Goal: Use online tool/utility: Utilize a website feature to perform a specific function

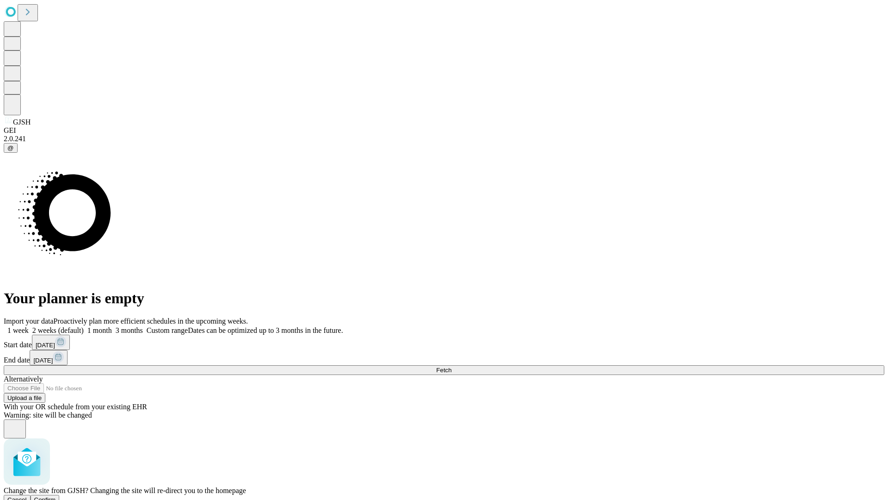
click at [56, 496] on span "Confirm" at bounding box center [45, 499] width 22 height 7
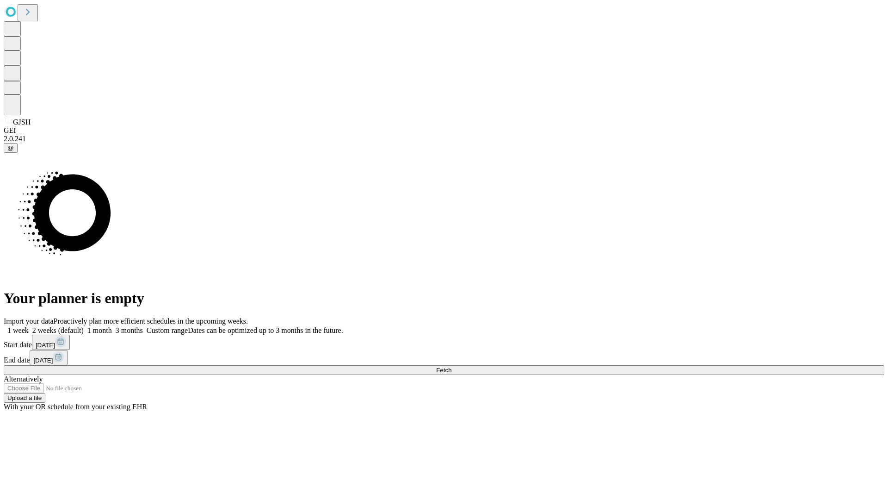
click at [84, 326] on label "2 weeks (default)" at bounding box center [56, 330] width 55 height 8
click at [452, 366] on span "Fetch" at bounding box center [443, 369] width 15 height 7
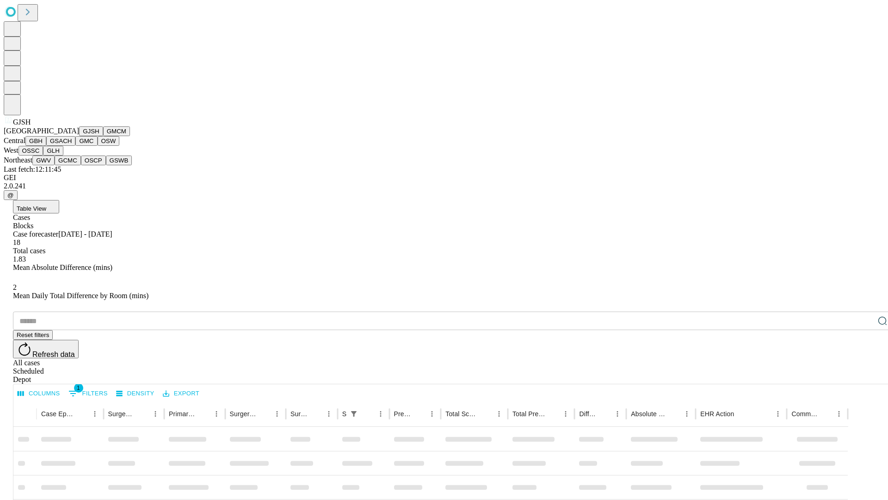
click at [103, 136] on button "GMCM" at bounding box center [116, 131] width 27 height 10
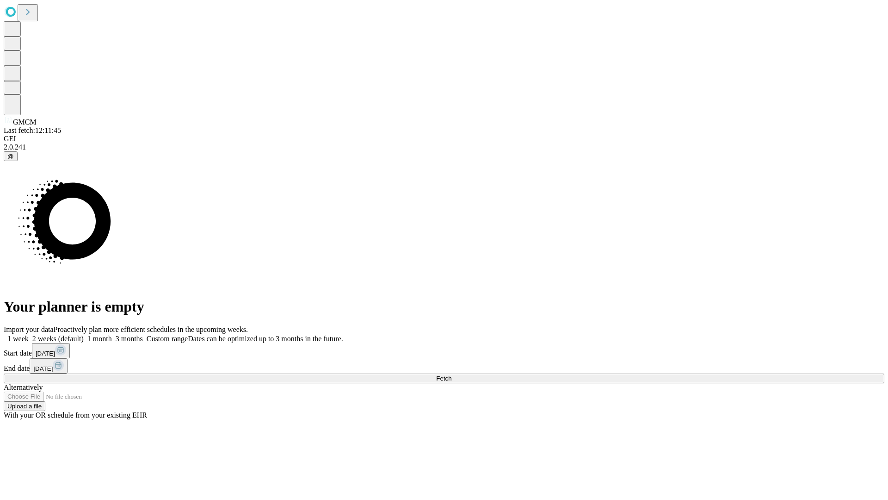
click at [452, 375] on span "Fetch" at bounding box center [443, 378] width 15 height 7
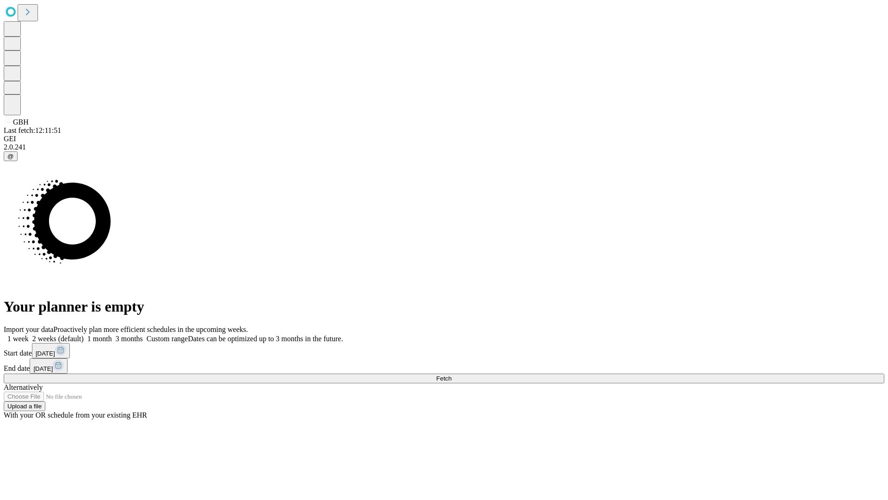
click at [84, 334] on label "2 weeks (default)" at bounding box center [56, 338] width 55 height 8
click at [452, 375] on span "Fetch" at bounding box center [443, 378] width 15 height 7
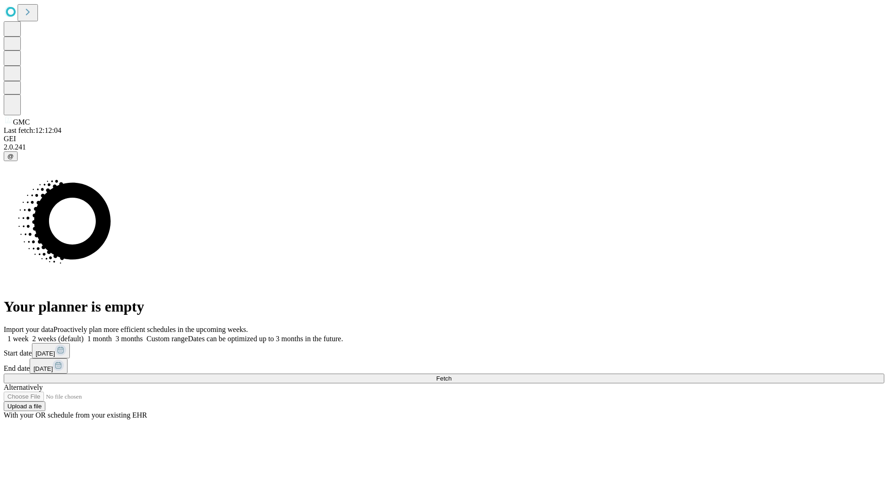
click at [84, 334] on label "2 weeks (default)" at bounding box center [56, 338] width 55 height 8
click at [452, 375] on span "Fetch" at bounding box center [443, 378] width 15 height 7
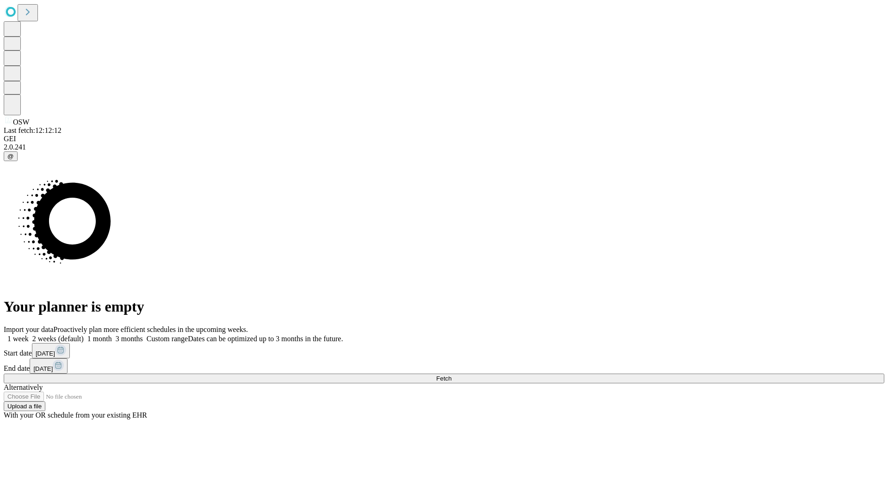
click at [84, 334] on label "2 weeks (default)" at bounding box center [56, 338] width 55 height 8
click at [452, 375] on span "Fetch" at bounding box center [443, 378] width 15 height 7
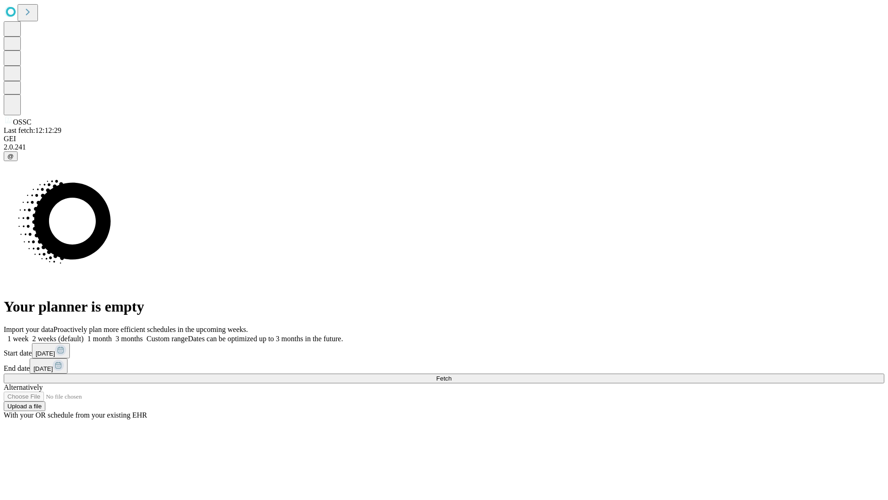
click at [84, 334] on label "2 weeks (default)" at bounding box center [56, 338] width 55 height 8
click at [452, 375] on span "Fetch" at bounding box center [443, 378] width 15 height 7
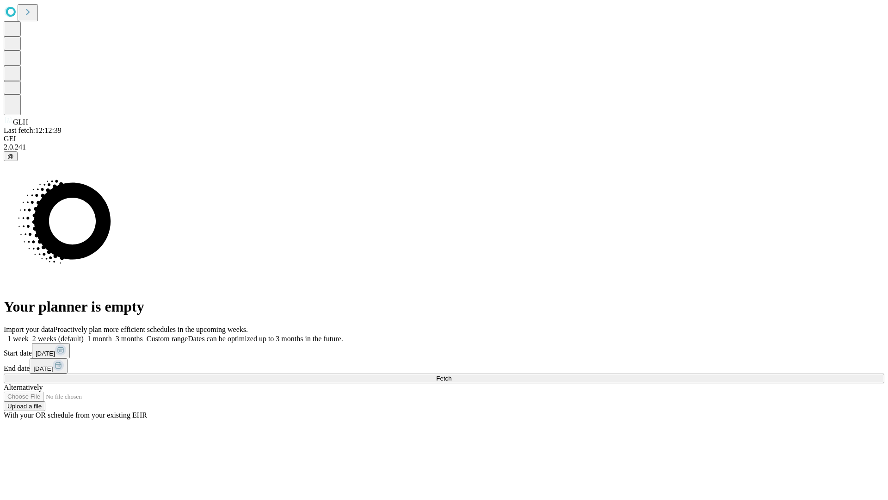
click at [84, 334] on label "2 weeks (default)" at bounding box center [56, 338] width 55 height 8
click at [452, 375] on span "Fetch" at bounding box center [443, 378] width 15 height 7
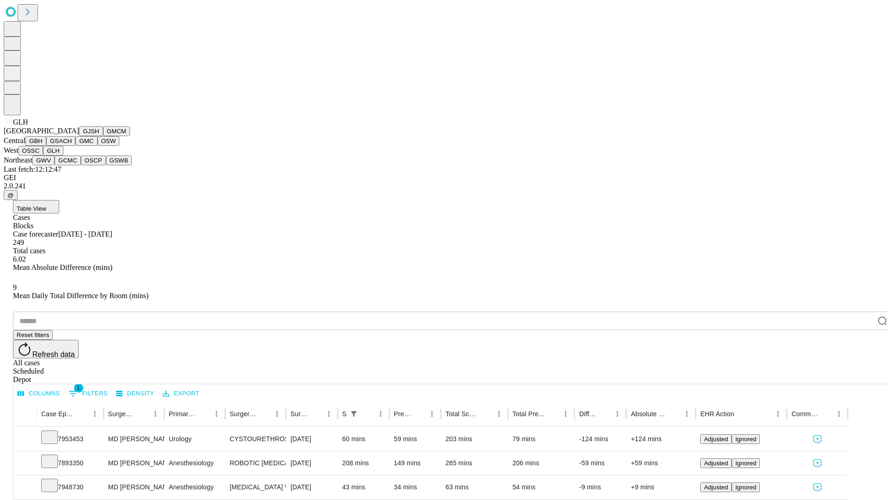
click at [55, 165] on button "GWV" at bounding box center [43, 160] width 22 height 10
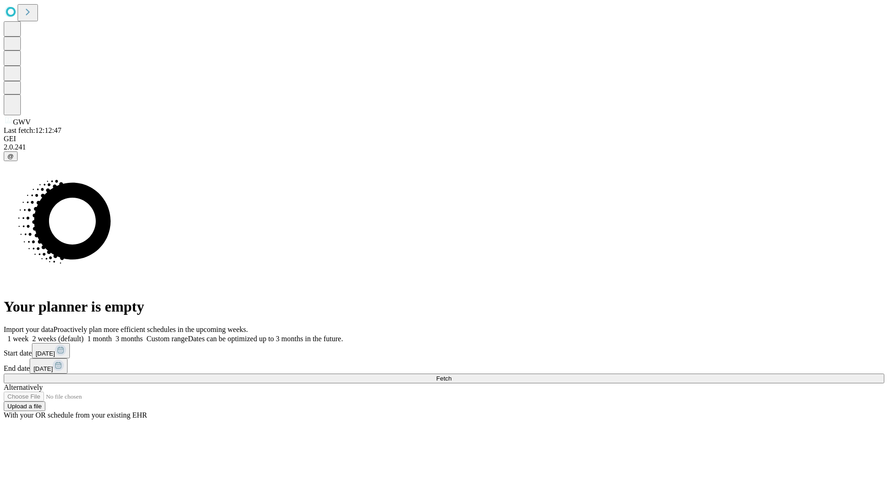
click at [84, 334] on label "2 weeks (default)" at bounding box center [56, 338] width 55 height 8
click at [452, 375] on span "Fetch" at bounding box center [443, 378] width 15 height 7
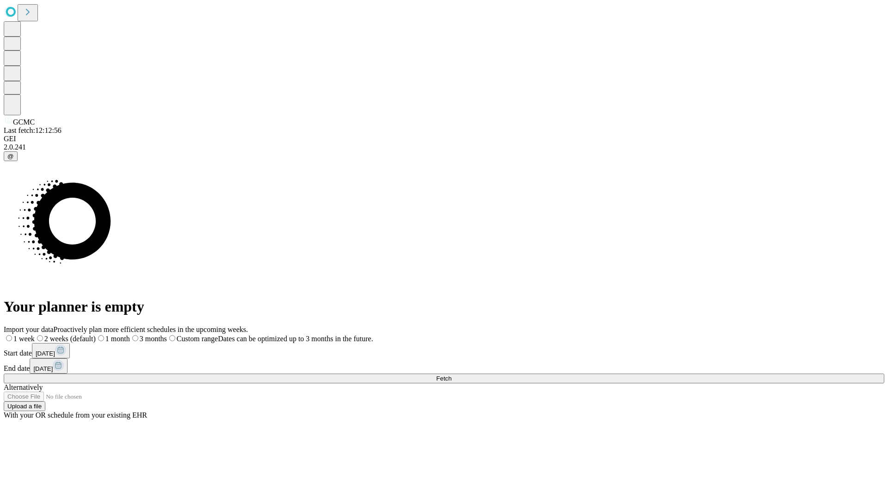
click at [96, 334] on label "2 weeks (default)" at bounding box center [65, 338] width 61 height 8
click at [452, 375] on span "Fetch" at bounding box center [443, 378] width 15 height 7
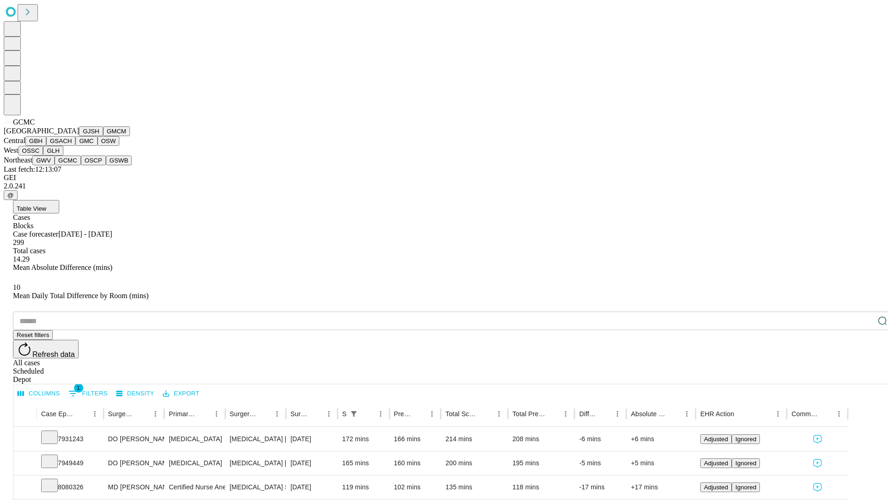
click at [81, 165] on button "OSCP" at bounding box center [93, 160] width 25 height 10
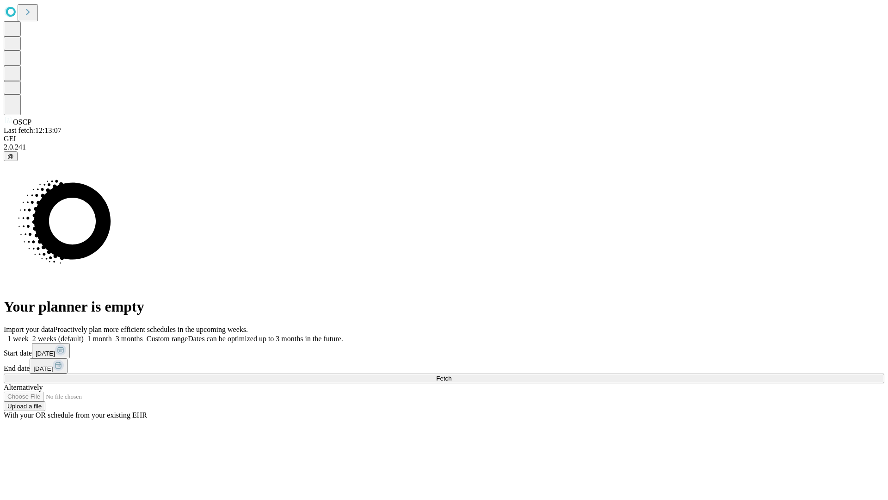
click at [84, 334] on label "2 weeks (default)" at bounding box center [56, 338] width 55 height 8
click at [452, 375] on span "Fetch" at bounding box center [443, 378] width 15 height 7
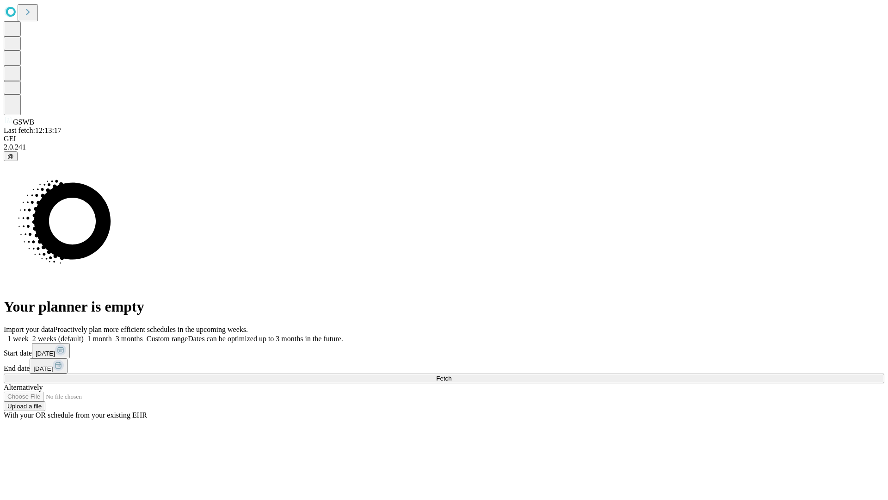
click at [84, 334] on label "2 weeks (default)" at bounding box center [56, 338] width 55 height 8
click at [452, 375] on span "Fetch" at bounding box center [443, 378] width 15 height 7
